Goal: Check status: Check status

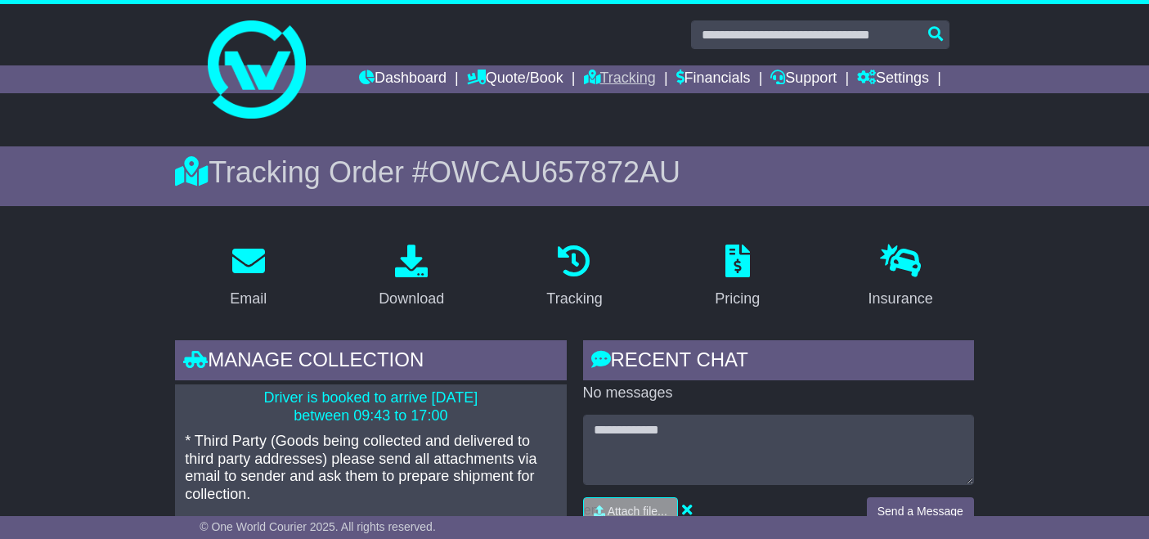
click at [613, 79] on link "Tracking" at bounding box center [620, 79] width 72 height 28
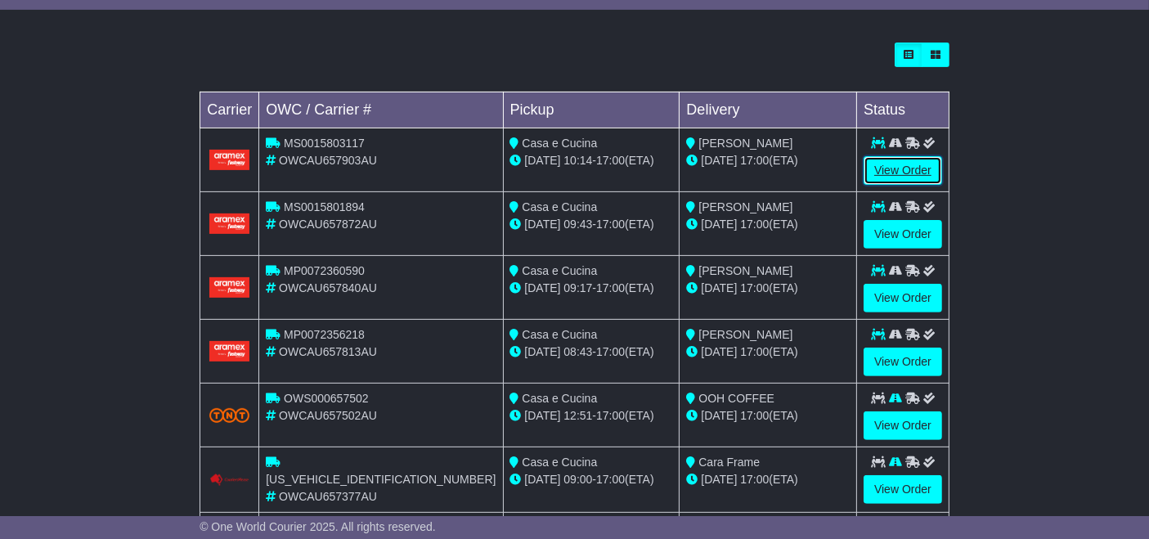
click at [894, 177] on link "View Order" at bounding box center [902, 170] width 78 height 29
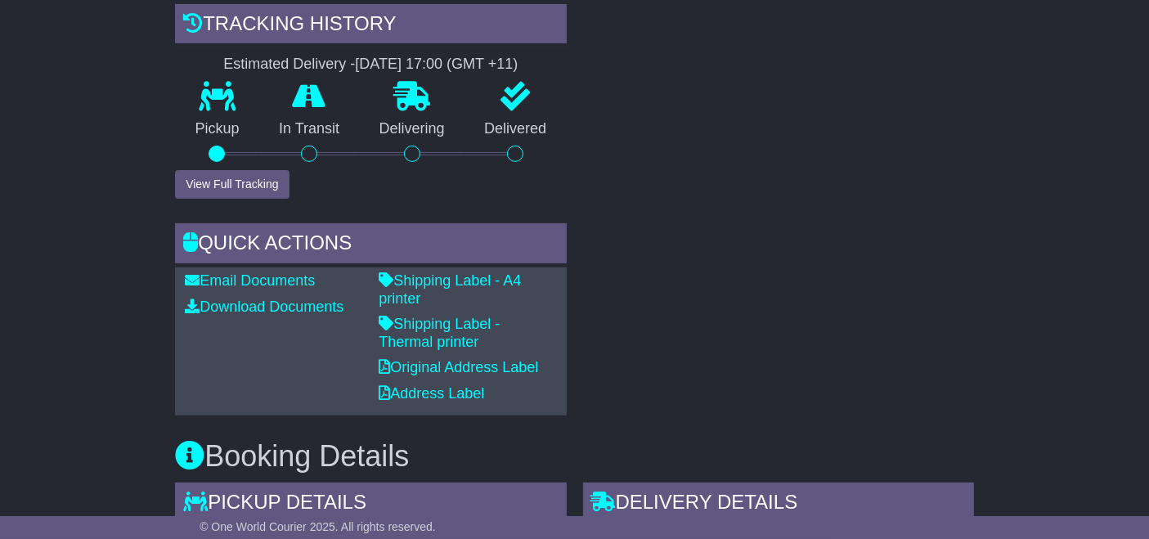
scroll to position [581, 0]
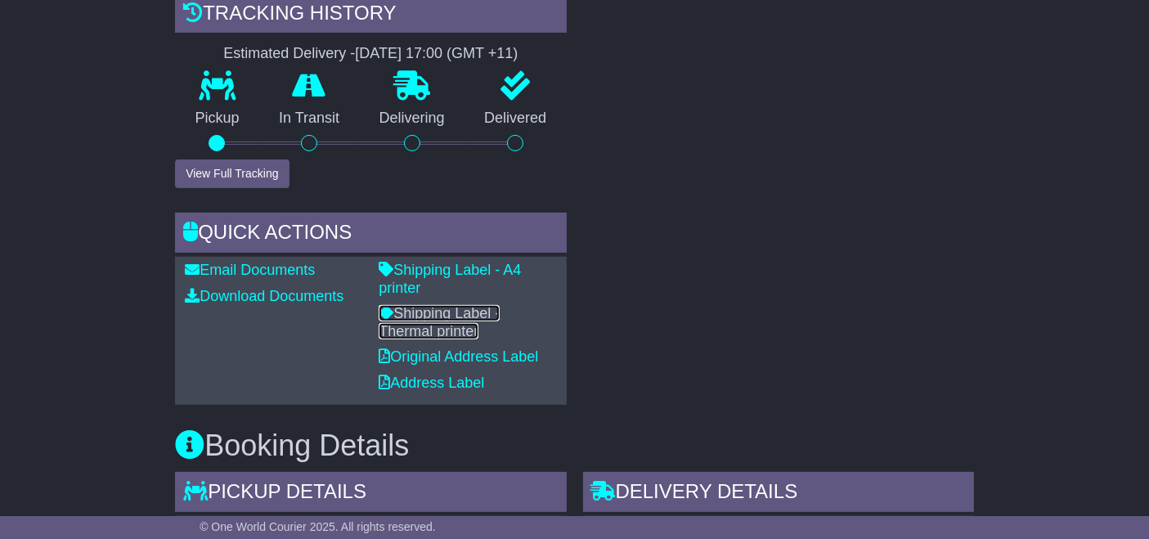
click at [497, 305] on link "Shipping Label - Thermal printer" at bounding box center [439, 322] width 121 height 34
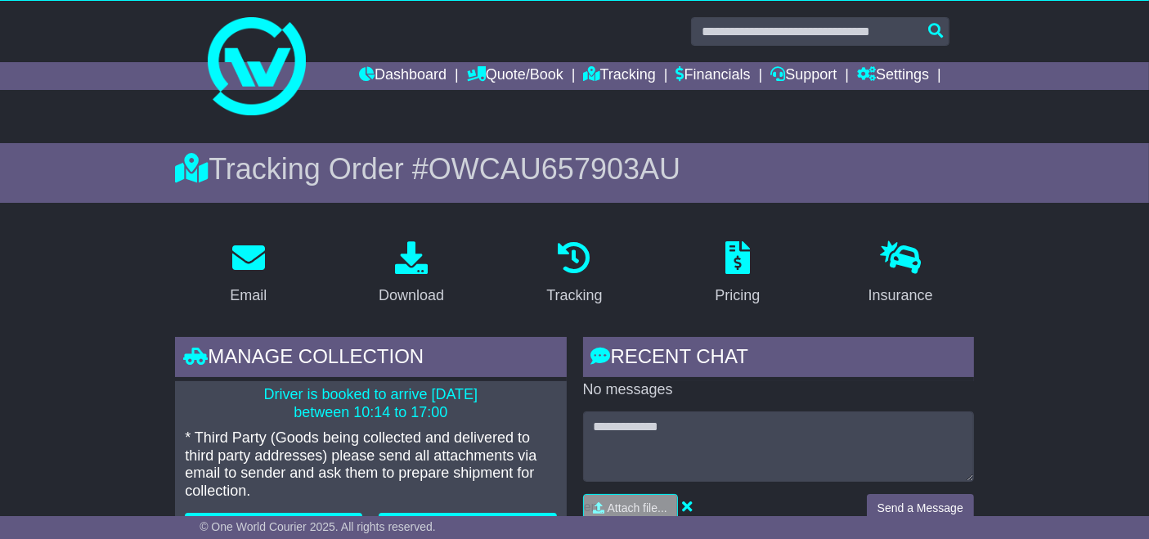
scroll to position [0, 0]
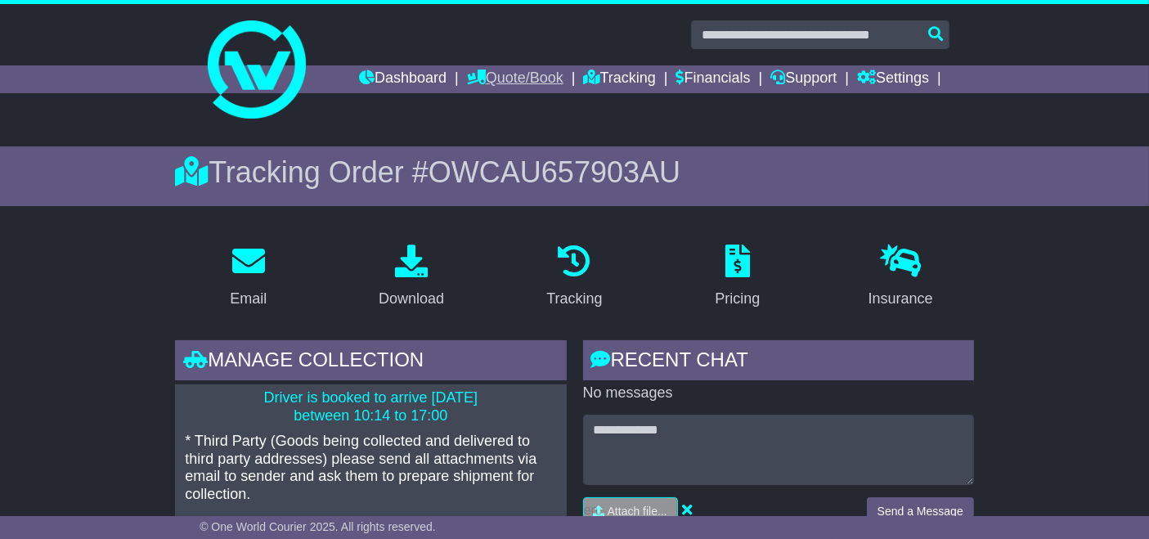
click at [531, 79] on link "Quote/Book" at bounding box center [515, 79] width 96 height 28
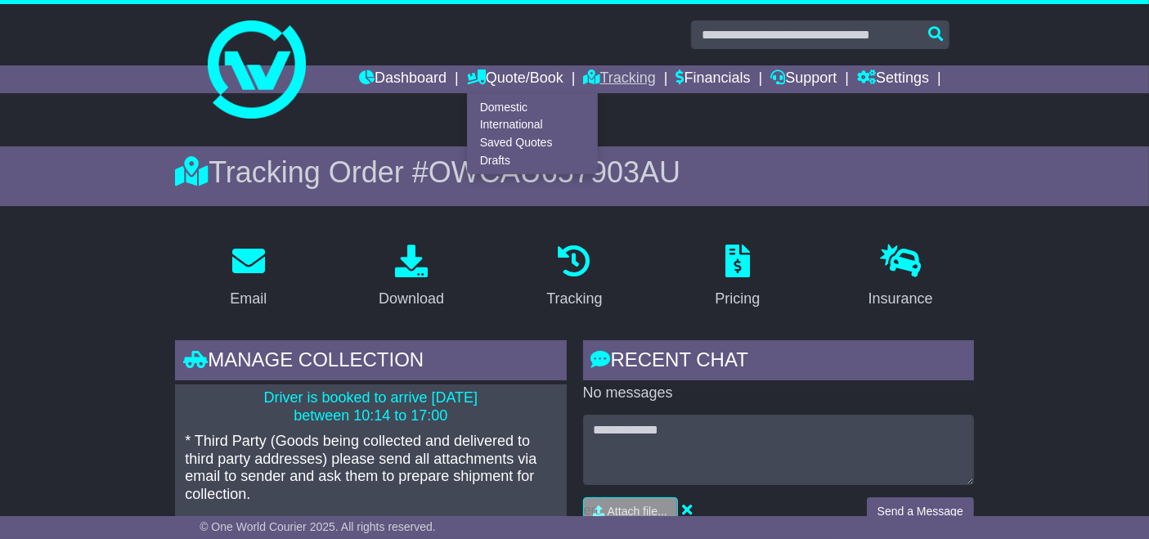
click at [616, 86] on link "Tracking" at bounding box center [620, 79] width 72 height 28
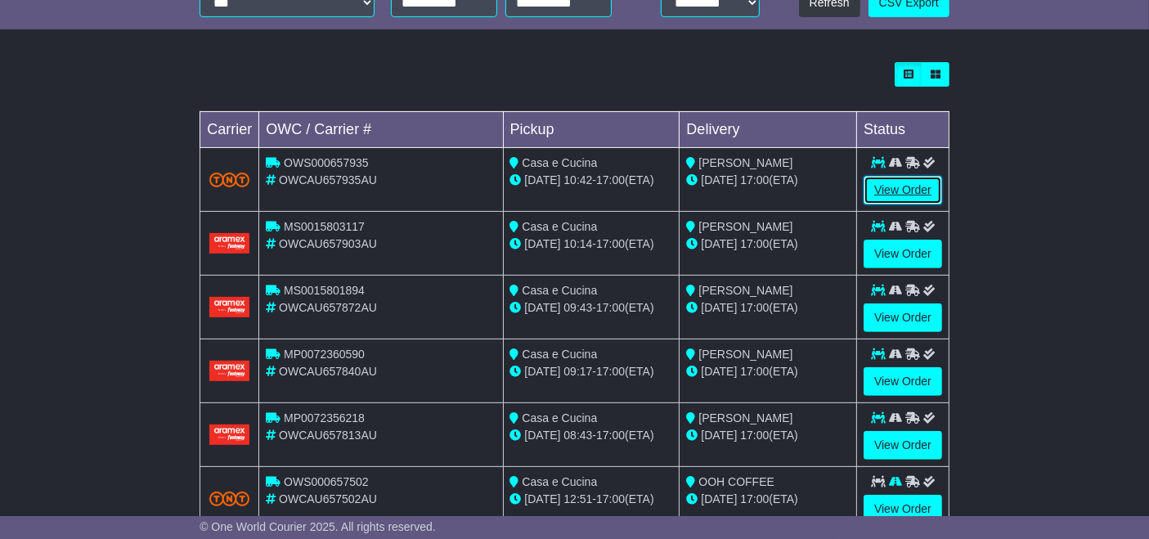
click at [899, 192] on link "View Order" at bounding box center [902, 190] width 78 height 29
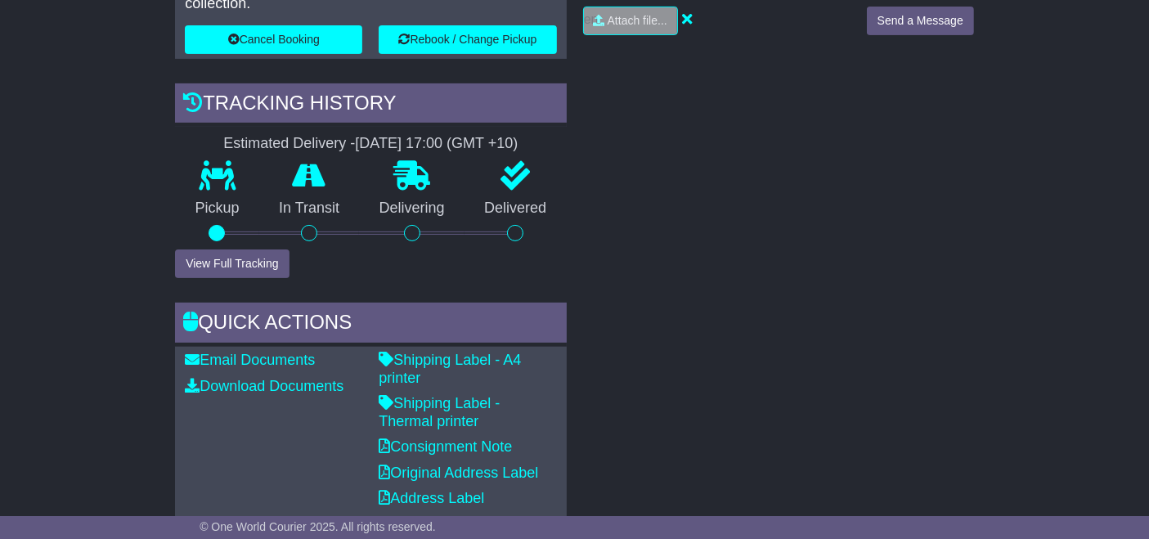
scroll to position [496, 0]
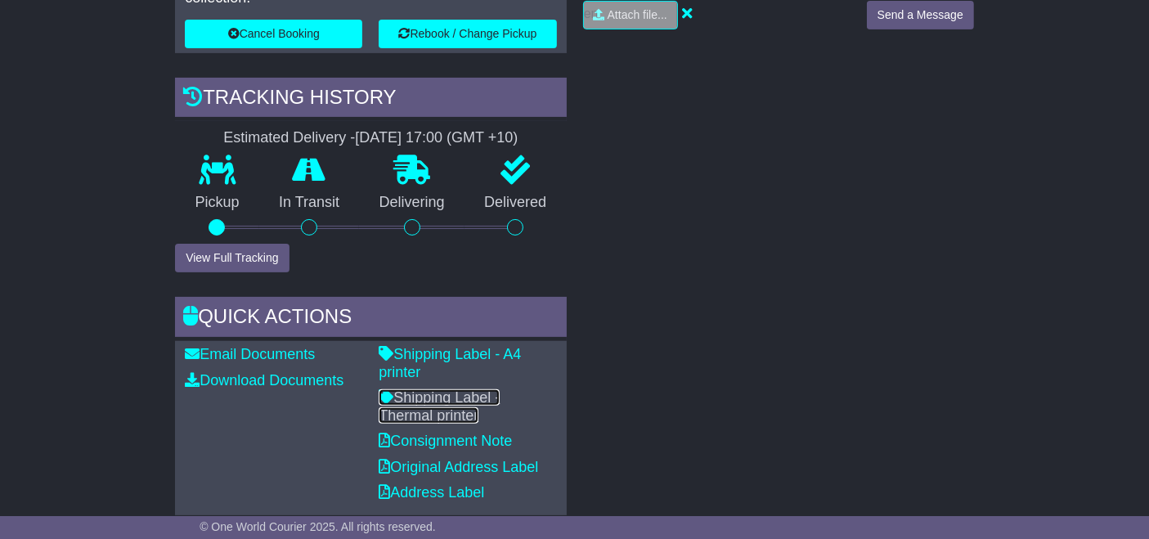
click at [500, 389] on link "Shipping Label - Thermal printer" at bounding box center [439, 406] width 121 height 34
